Goal: Information Seeking & Learning: Learn about a topic

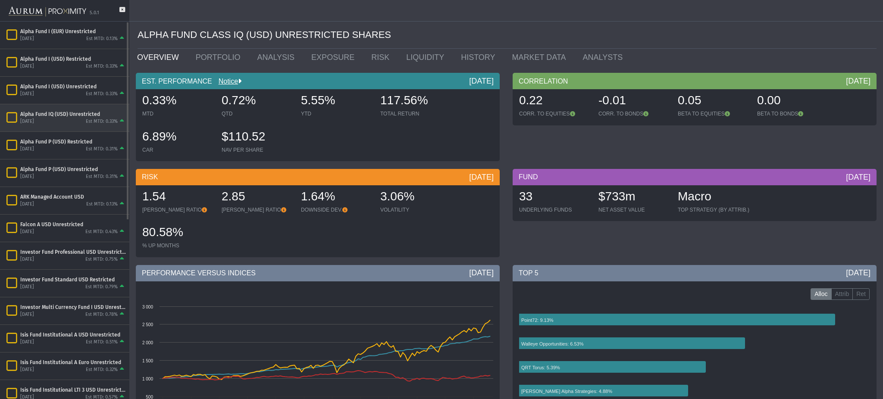
click at [55, 114] on div "Alpha Fund IQ (USD) Unrestricted" at bounding box center [73, 114] width 106 height 7
click at [163, 56] on link "OVERVIEW" at bounding box center [160, 57] width 59 height 17
drag, startPoint x: 300, startPoint y: 101, endPoint x: 325, endPoint y: 100, distance: 25.4
click at [325, 100] on div "5.55% YTD" at bounding box center [336, 105] width 78 height 31
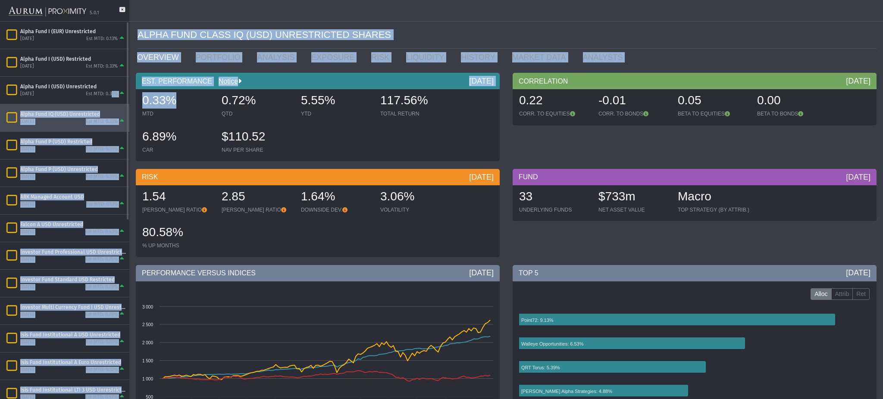
drag, startPoint x: 185, startPoint y: 97, endPoint x: 112, endPoint y: 97, distance: 73.3
click at [112, 97] on mat-sidenav-container "5.0.1 Pull down to refresh... Release to refresh... Refreshing... Alpha Fund I …" at bounding box center [441, 199] width 883 height 399
click at [152, 107] on span "0.33%" at bounding box center [159, 100] width 34 height 13
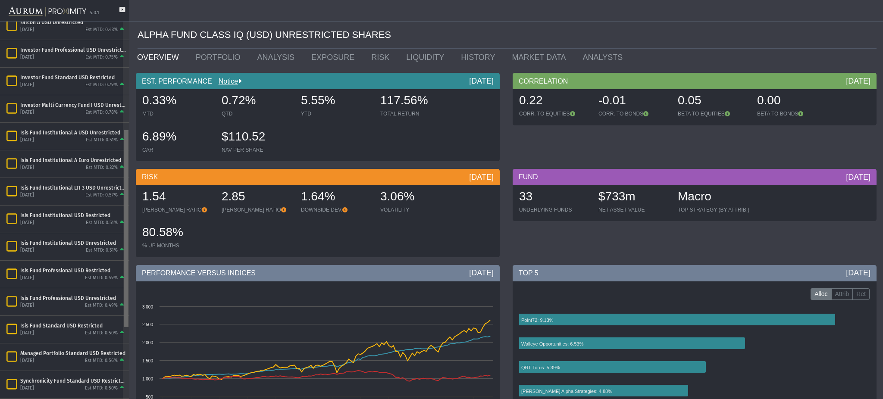
scroll to position [204, 0]
drag, startPoint x: 126, startPoint y: 91, endPoint x: 111, endPoint y: 202, distance: 112.6
click at [111, 202] on body "5.0.1 Pull down to refresh... Release to refresh... Refreshing... Alpha Fund I …" at bounding box center [441, 199] width 883 height 399
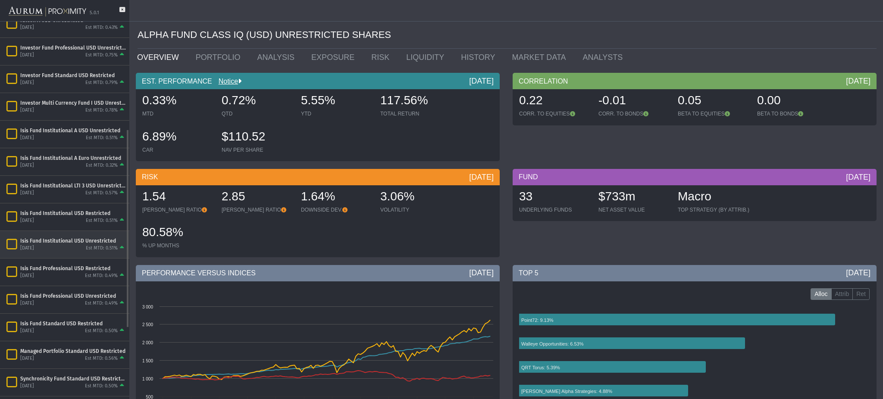
click at [34, 245] on div "[DATE]" at bounding box center [27, 248] width 14 height 6
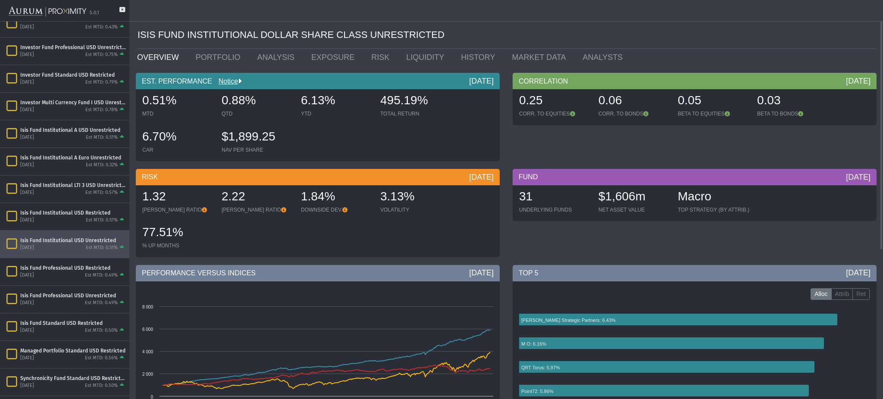
click at [864, 66] on ul "OVERVIEW PORTFOLIO ANALYSIS EXPOSURE RISK LIQUIDITY HISTORY MARKET DATA ANALYSTS" at bounding box center [507, 57] width 752 height 17
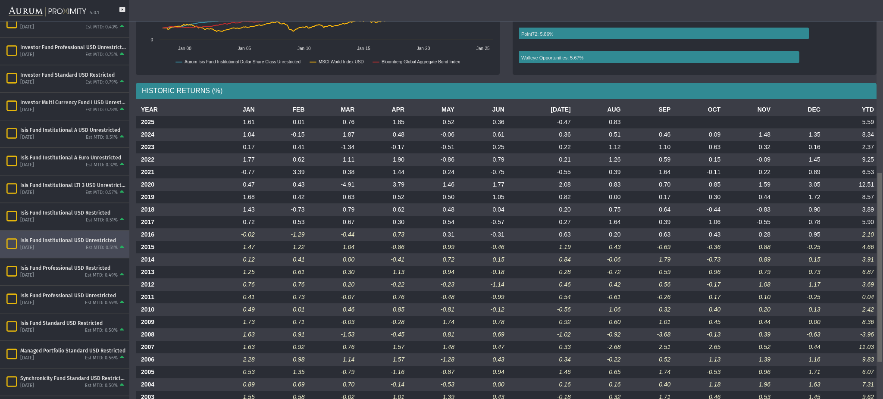
scroll to position [360, 0]
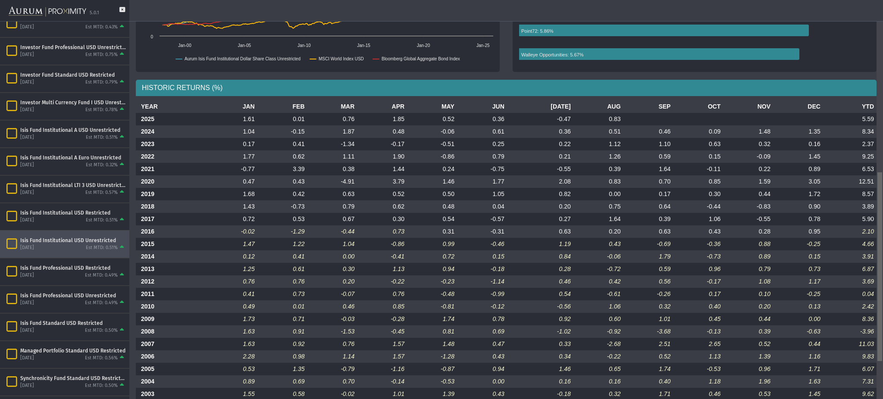
drag, startPoint x: 878, startPoint y: 75, endPoint x: 882, endPoint y: 236, distance: 160.8
click at [882, 236] on body "5.0.1 Pull down to refresh... Release to refresh... Refreshing... Alpha Fund I …" at bounding box center [441, 199] width 883 height 399
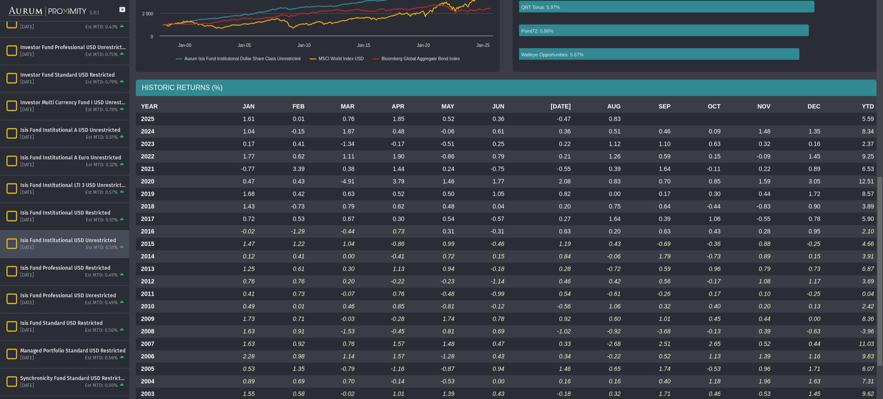
scroll to position [371, 0]
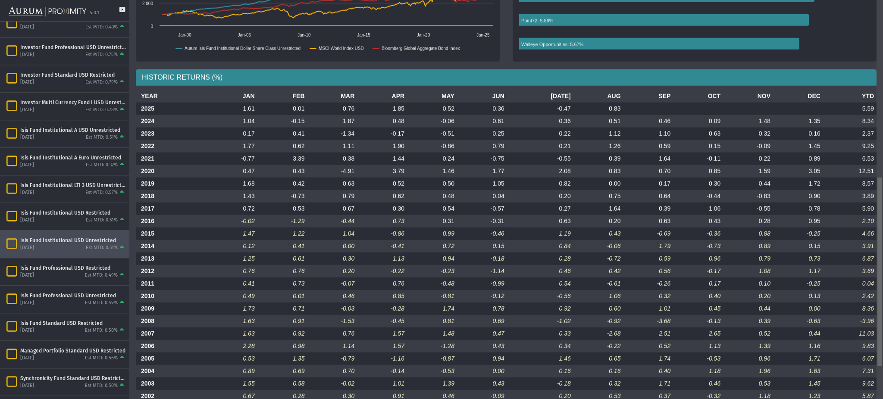
drag, startPoint x: 882, startPoint y: 236, endPoint x: 881, endPoint y: 246, distance: 9.5
click at [881, 246] on body "5.0.1 Pull down to refresh... Release to refresh... Refreshing... Alpha Fund I …" at bounding box center [441, 199] width 883 height 399
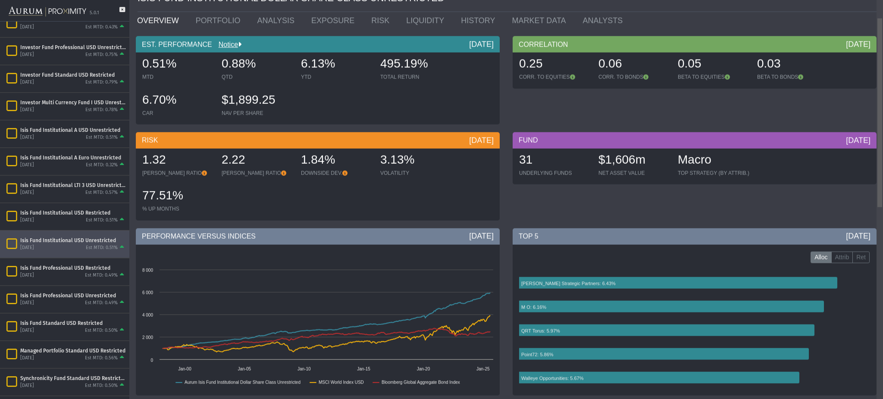
scroll to position [55, 0]
